Goal: Book appointment/travel/reservation

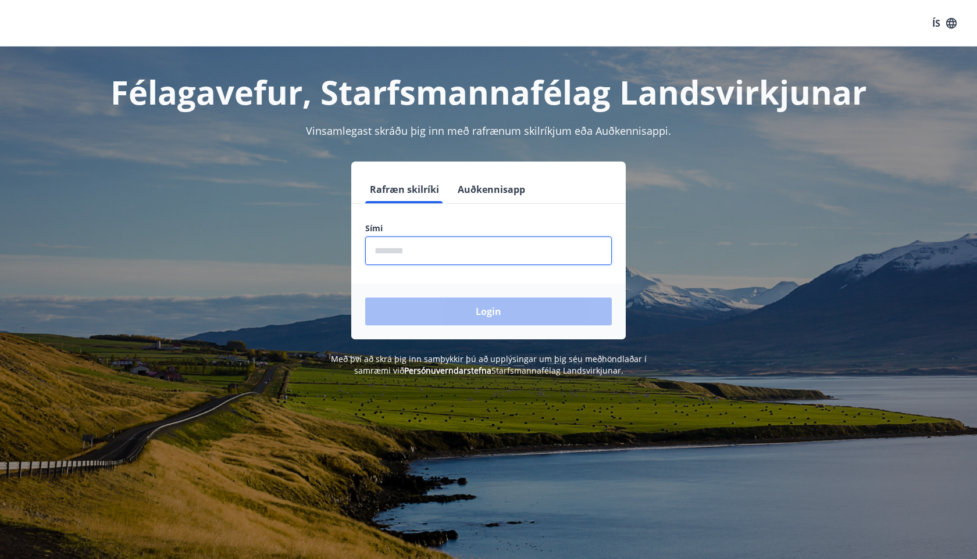
click at [414, 255] on input "phone" at bounding box center [488, 251] width 247 height 28
type input "********"
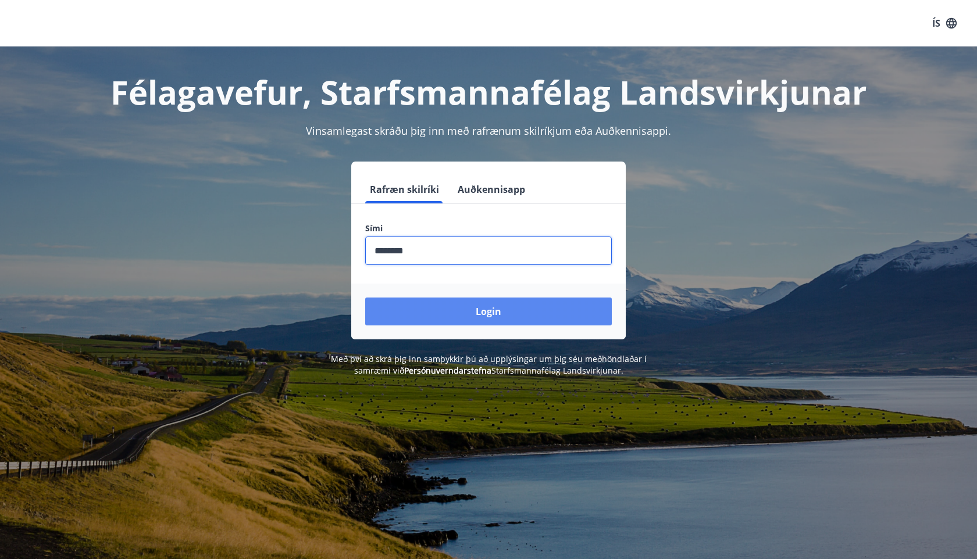
click at [446, 317] on button "Login" at bounding box center [488, 312] width 247 height 28
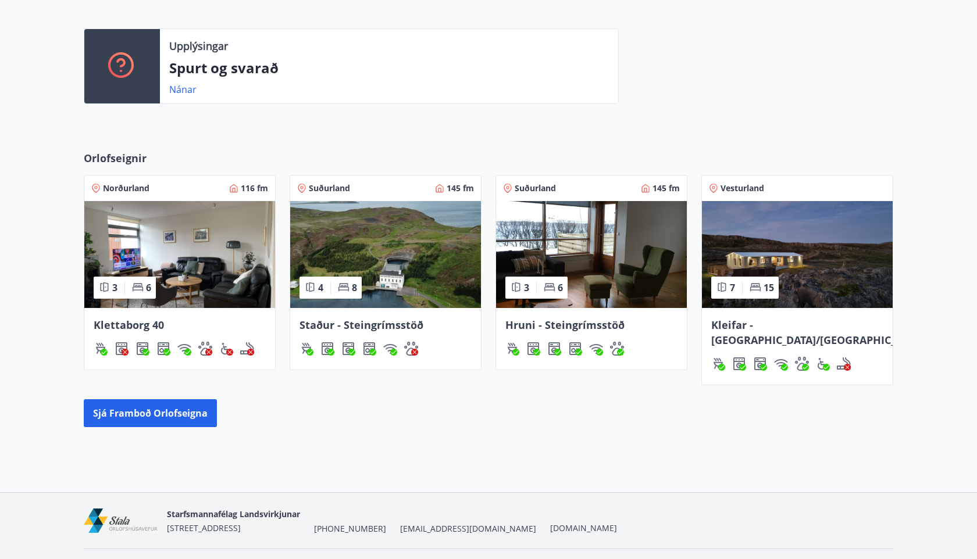
scroll to position [301, 0]
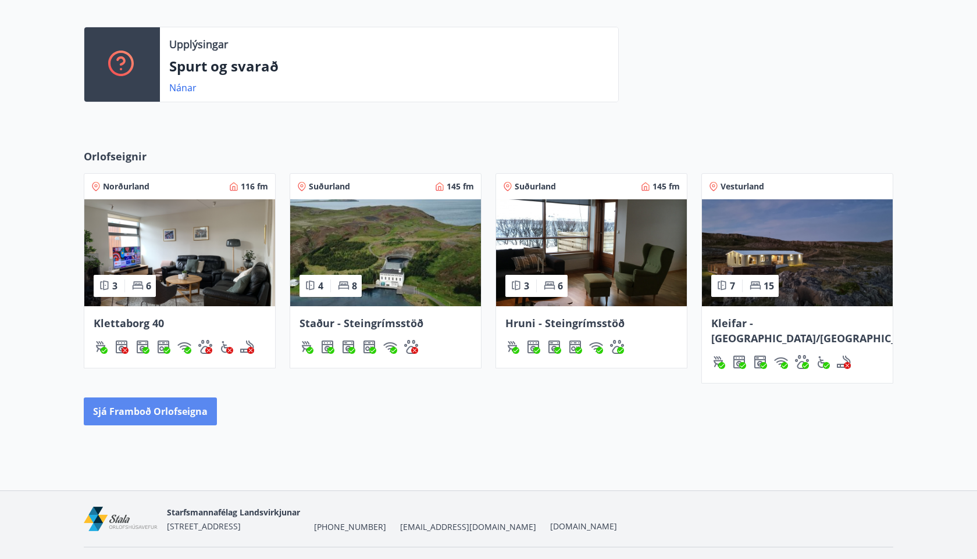
click at [180, 398] on button "Sjá framboð orlofseigna" at bounding box center [150, 412] width 133 height 28
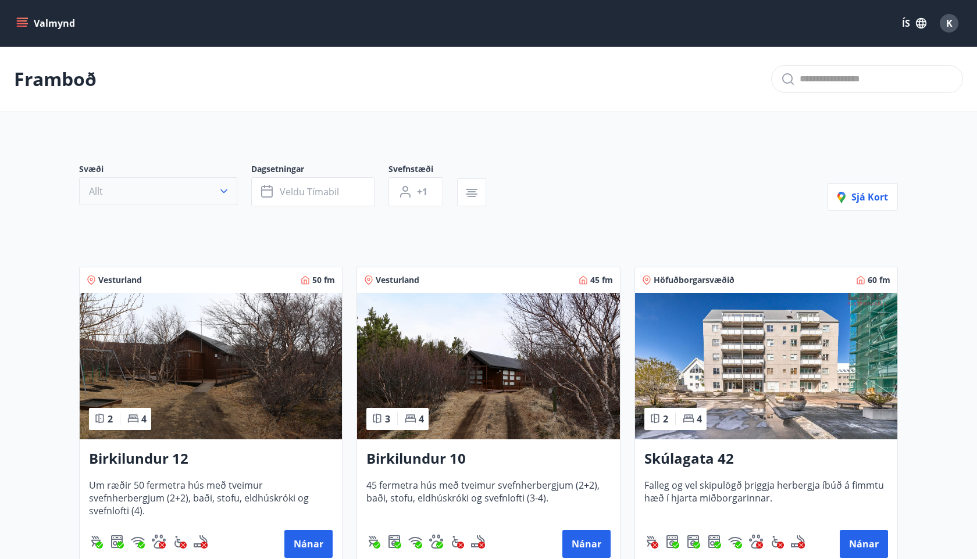
click at [222, 189] on icon "button" at bounding box center [224, 191] width 12 height 12
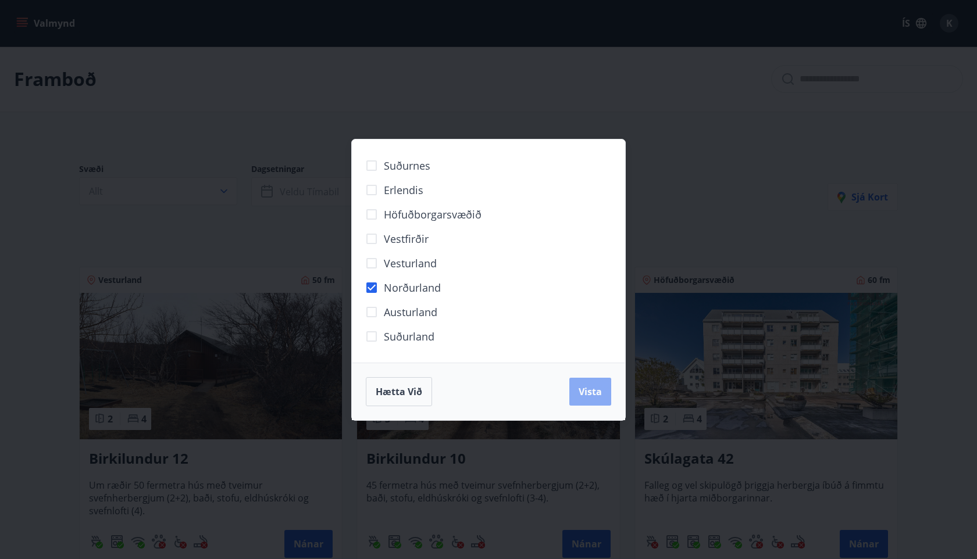
click at [581, 385] on span "Vista" at bounding box center [590, 391] width 23 height 13
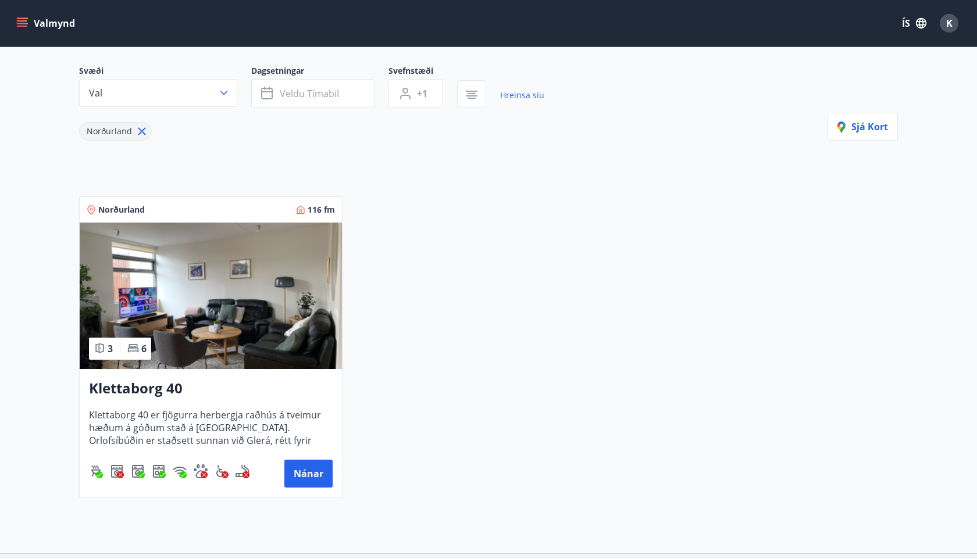
scroll to position [98, 0]
click at [306, 473] on button "Nánar" at bounding box center [308, 474] width 48 height 28
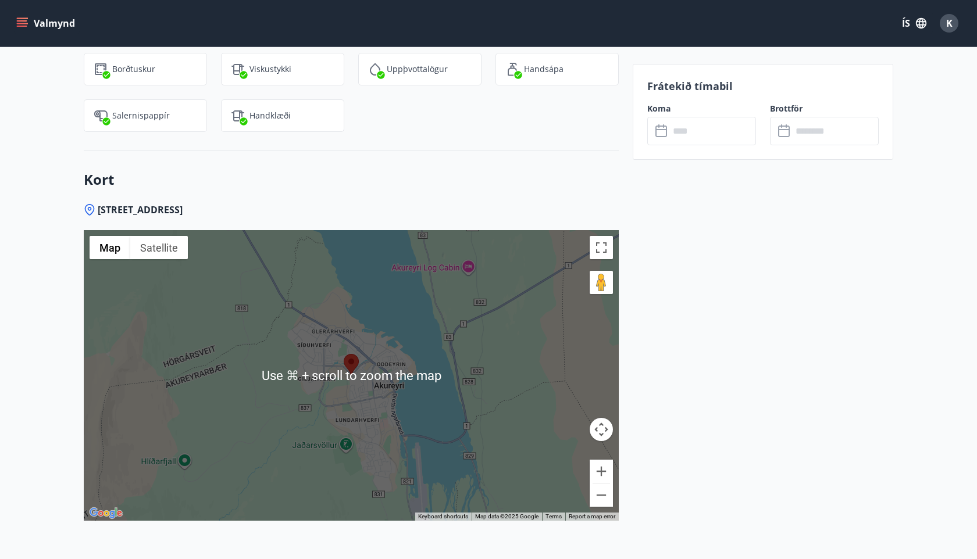
scroll to position [1481, 0]
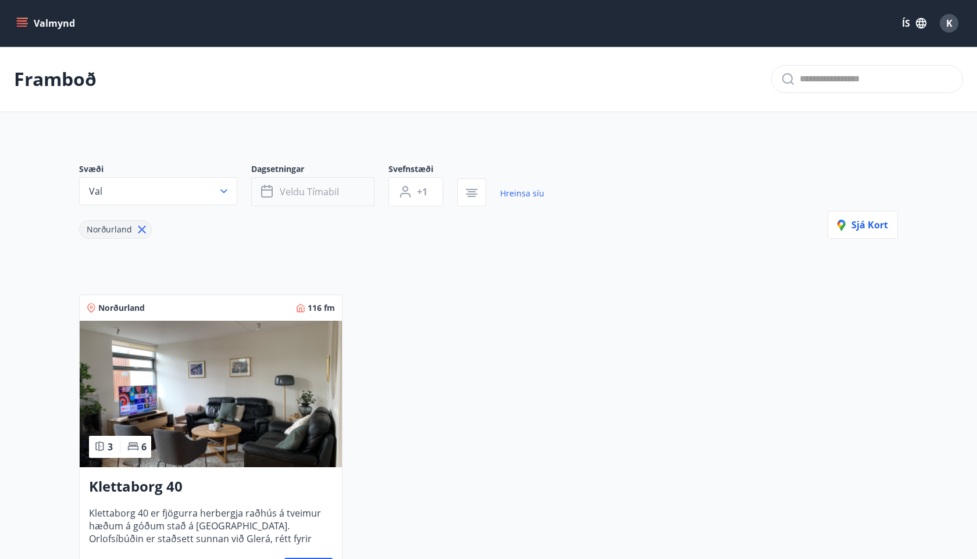
click at [315, 190] on span "Veldu tímabil" at bounding box center [309, 191] width 59 height 13
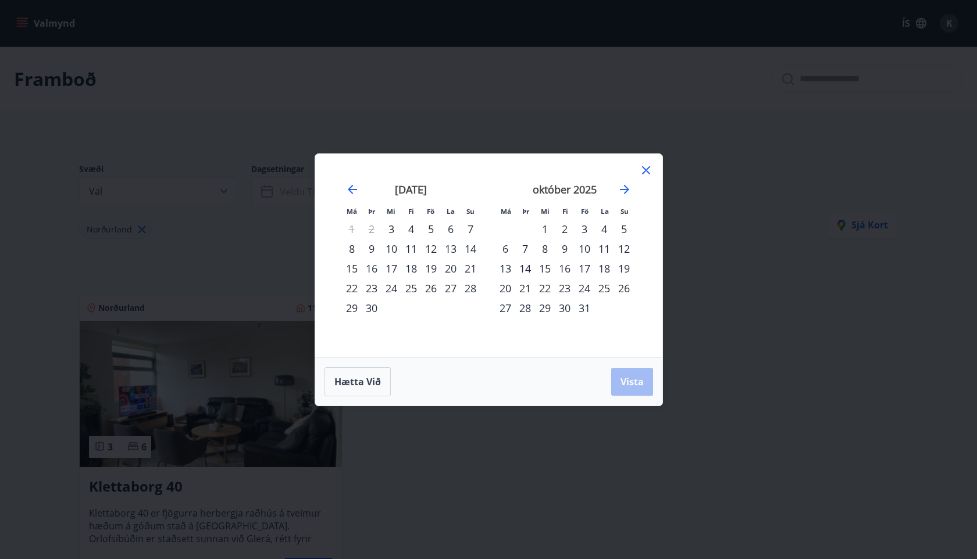
click at [451, 265] on div "20" at bounding box center [451, 269] width 20 height 20
click at [469, 270] on div "21" at bounding box center [470, 269] width 20 height 20
click at [617, 370] on button "Vista" at bounding box center [632, 382] width 42 height 28
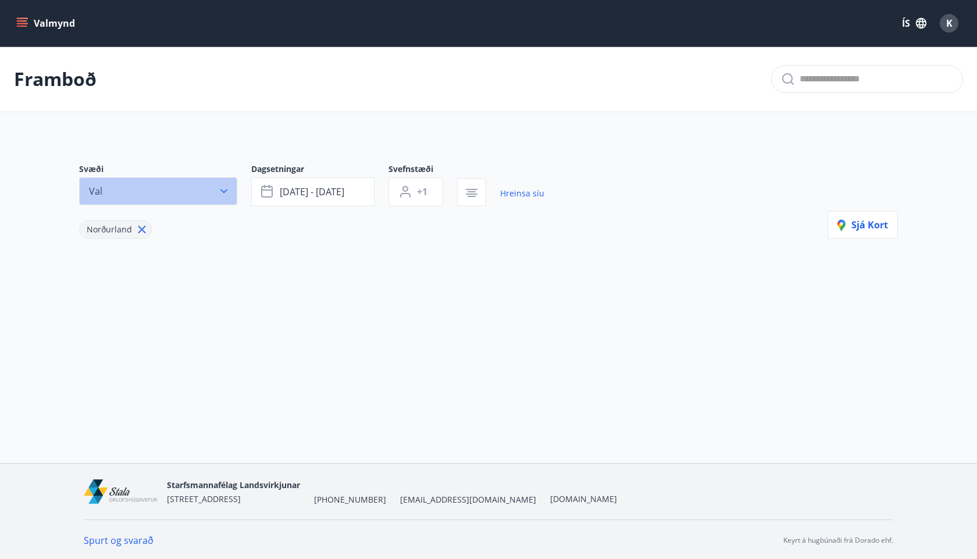
click at [226, 191] on icon "button" at bounding box center [223, 192] width 7 height 4
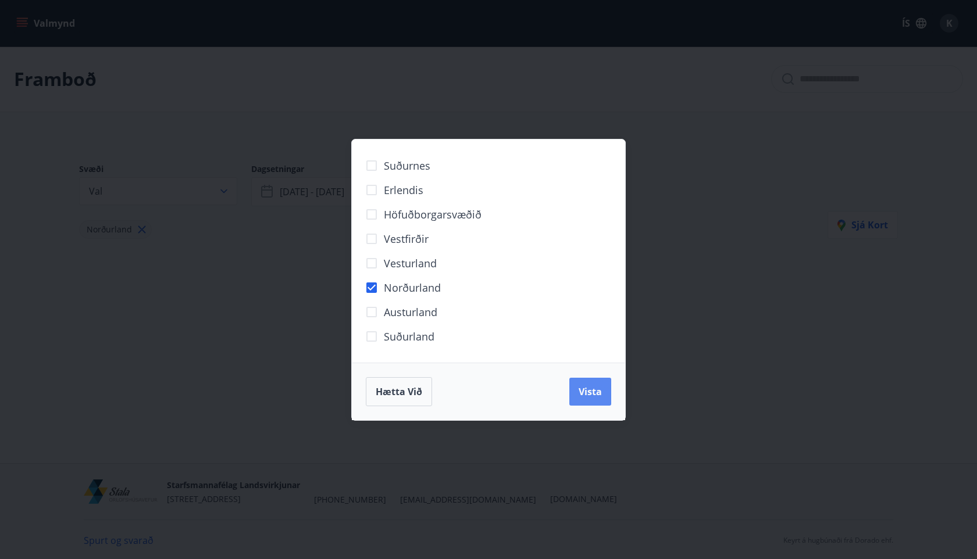
click at [577, 387] on button "Vista" at bounding box center [590, 392] width 42 height 28
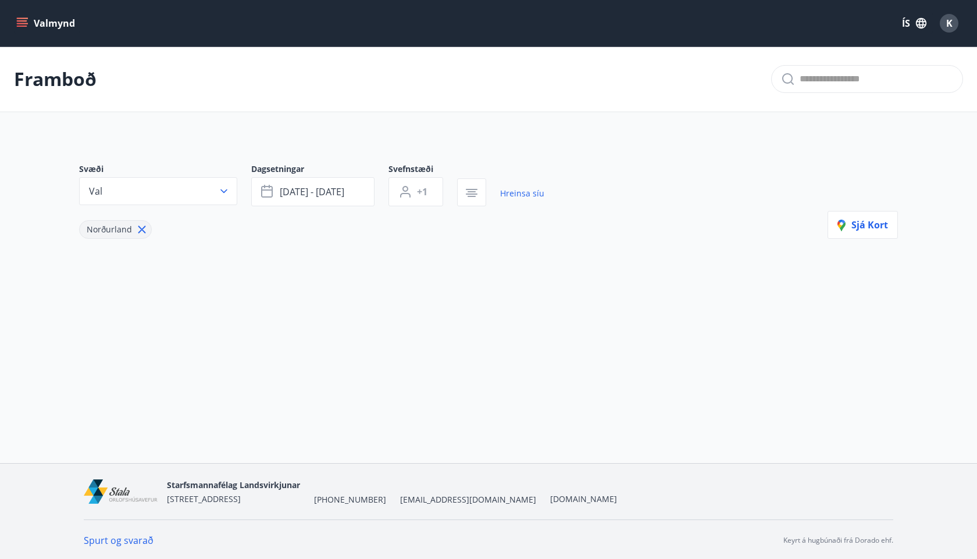
scroll to position [2, 0]
click at [226, 192] on icon "button" at bounding box center [224, 190] width 12 height 12
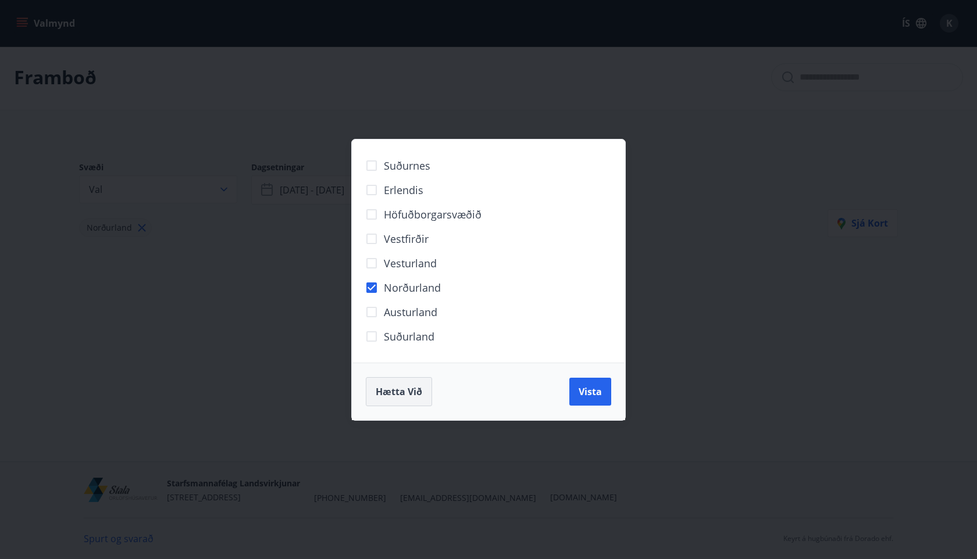
click at [411, 386] on span "Hætta við" at bounding box center [399, 391] width 47 height 13
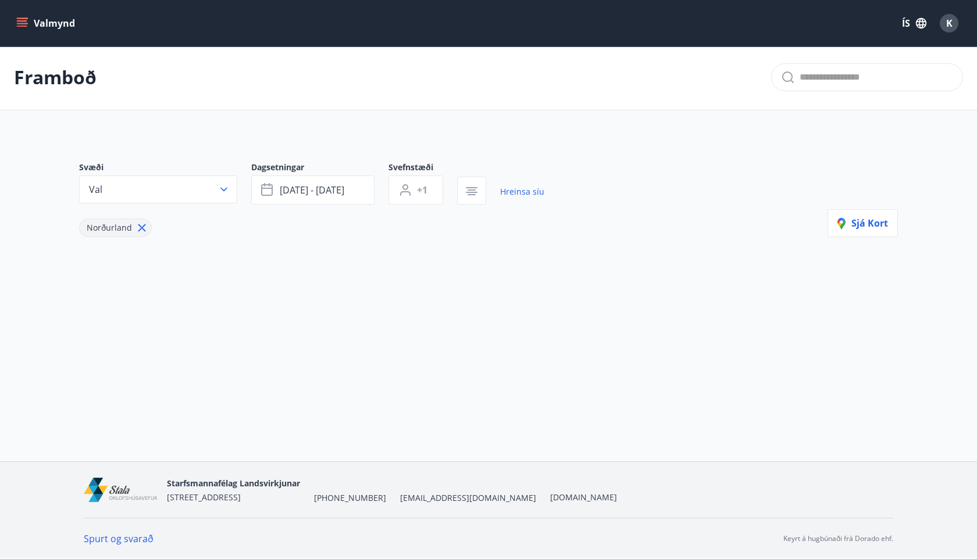
scroll to position [0, 0]
click at [63, 27] on button "Valmynd" at bounding box center [47, 23] width 66 height 21
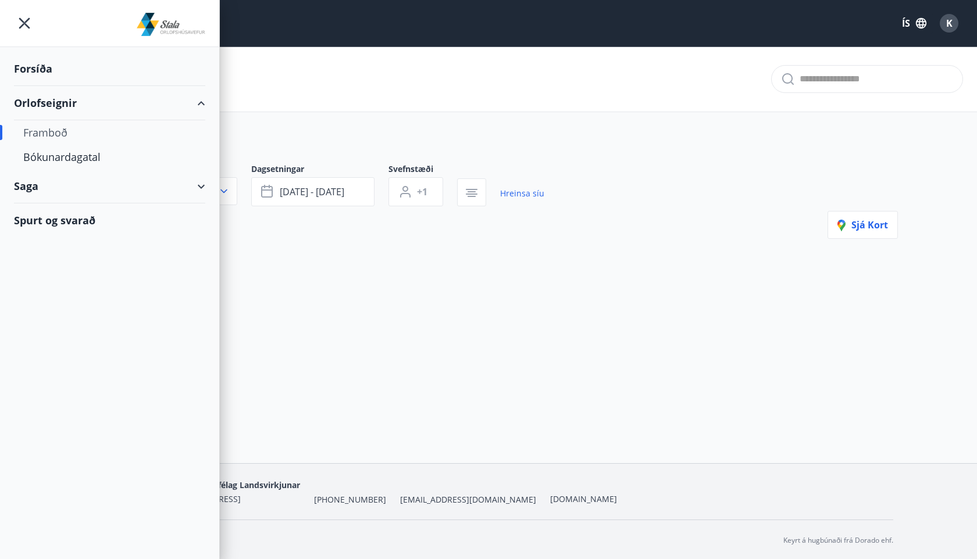
click at [65, 134] on div "Framboð" at bounding box center [109, 132] width 173 height 24
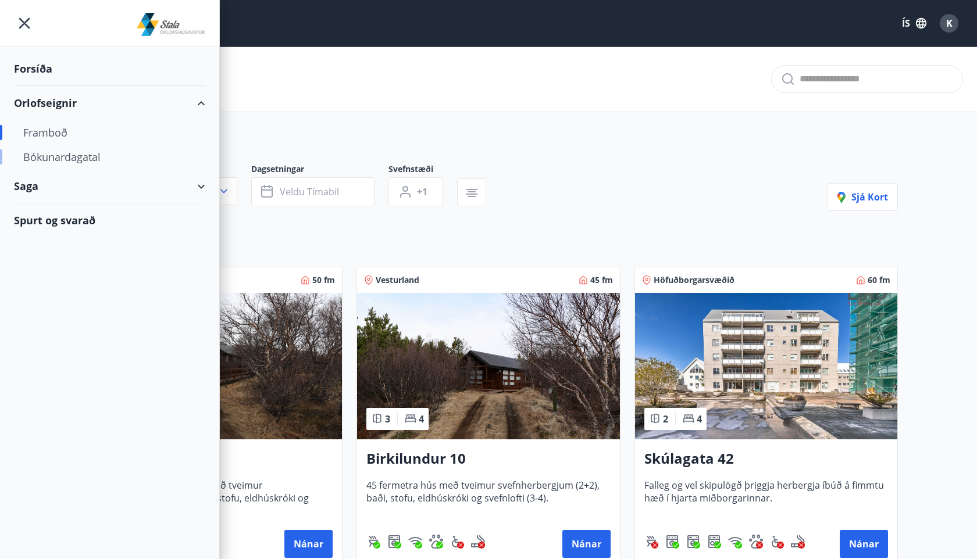
click at [85, 157] on div "Bókunardagatal" at bounding box center [109, 157] width 173 height 24
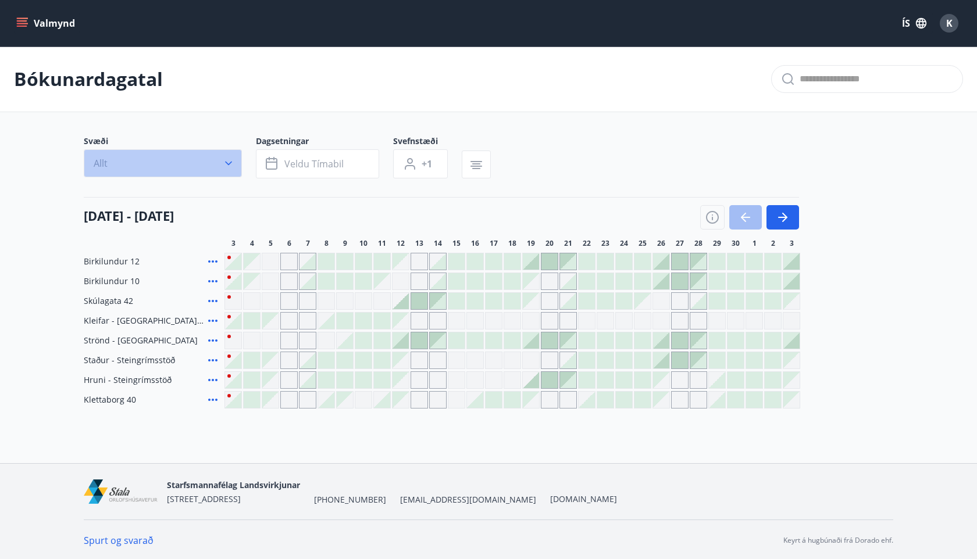
click at [230, 167] on icon "button" at bounding box center [229, 164] width 12 height 12
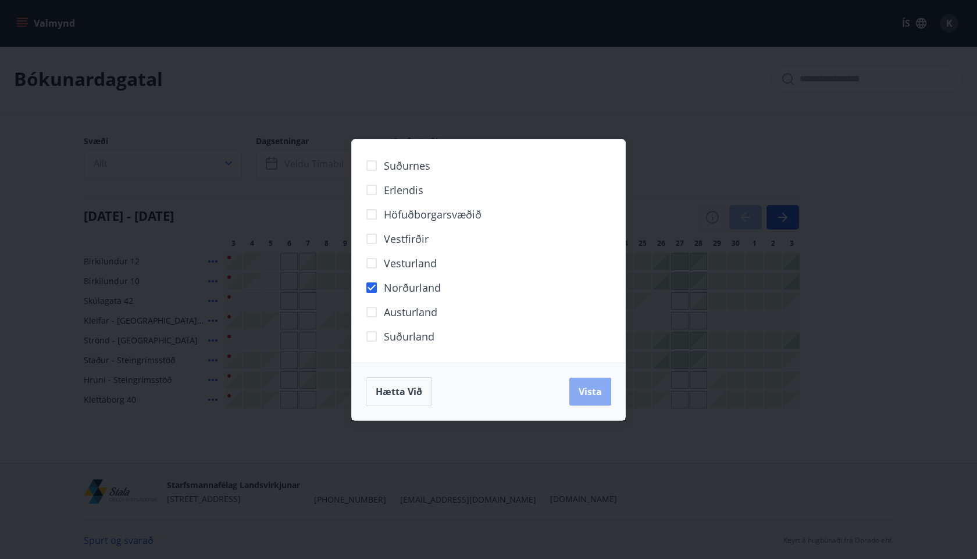
click at [581, 390] on span "Vista" at bounding box center [590, 391] width 23 height 13
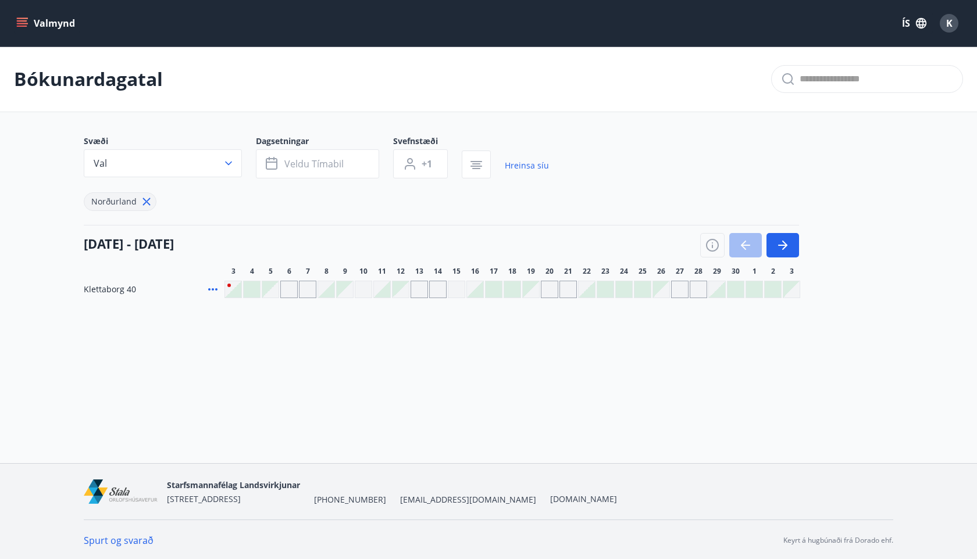
click at [550, 290] on div "Gráir dagar eru ekki bókanlegir" at bounding box center [549, 289] width 17 height 17
click at [535, 292] on div "Gráir dagar eru ekki bókanlegir" at bounding box center [531, 289] width 16 height 16
click at [516, 292] on div at bounding box center [512, 289] width 16 height 16
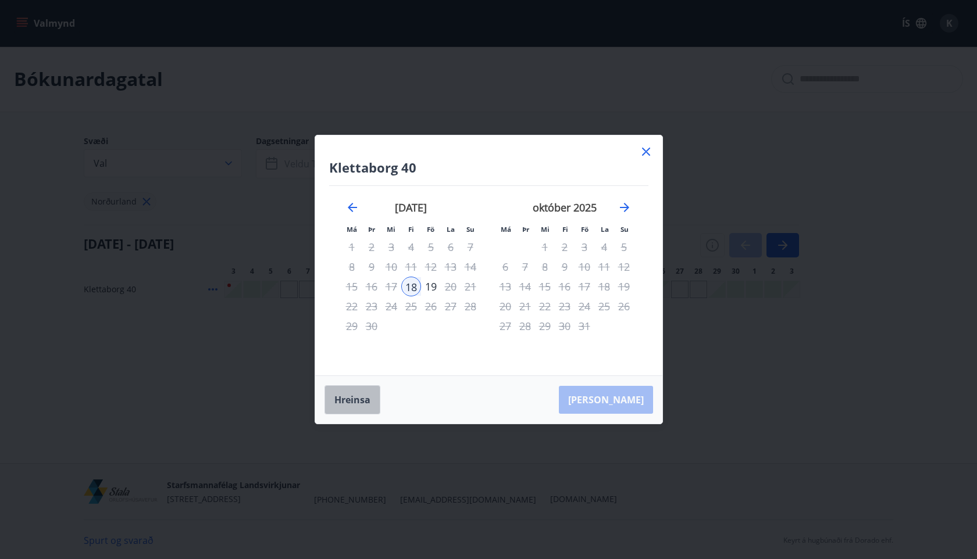
click at [374, 398] on button "Hreinsa" at bounding box center [352, 399] width 56 height 29
click at [647, 148] on icon at bounding box center [646, 152] width 14 height 14
